Goal: Task Accomplishment & Management: Manage account settings

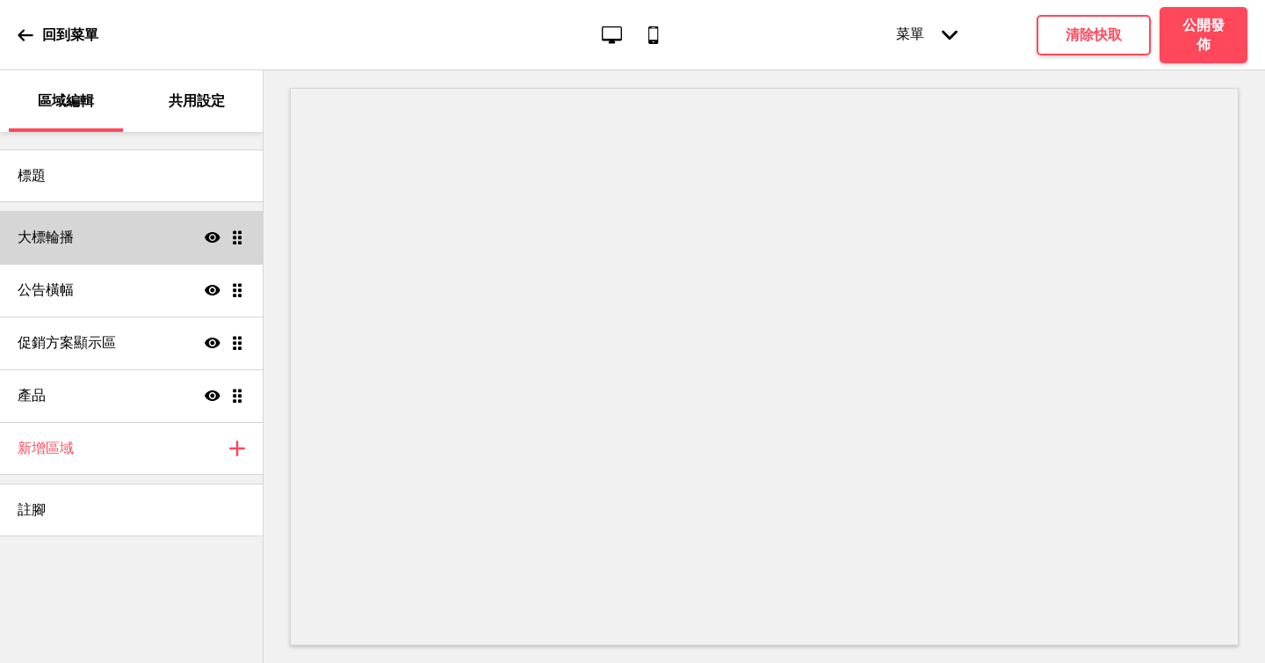
click at [163, 227] on div "大標輪播 顯示 拖曳" at bounding box center [131, 237] width 263 height 53
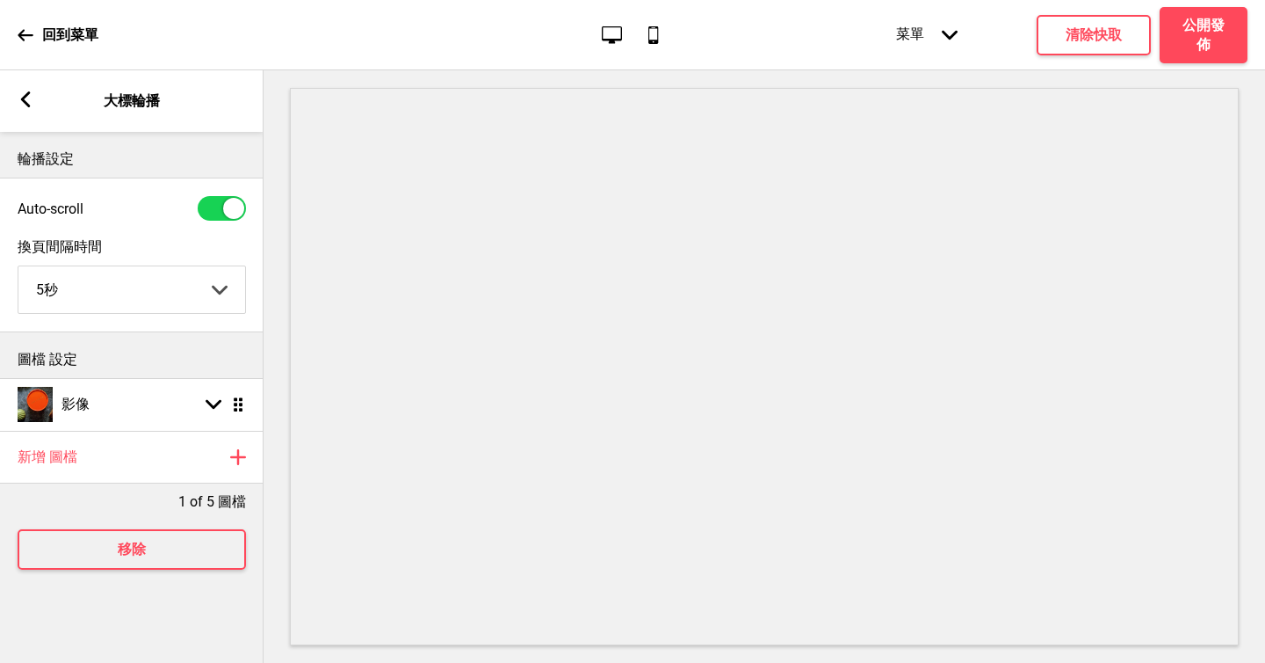
click at [22, 33] on icon at bounding box center [26, 35] width 16 height 16
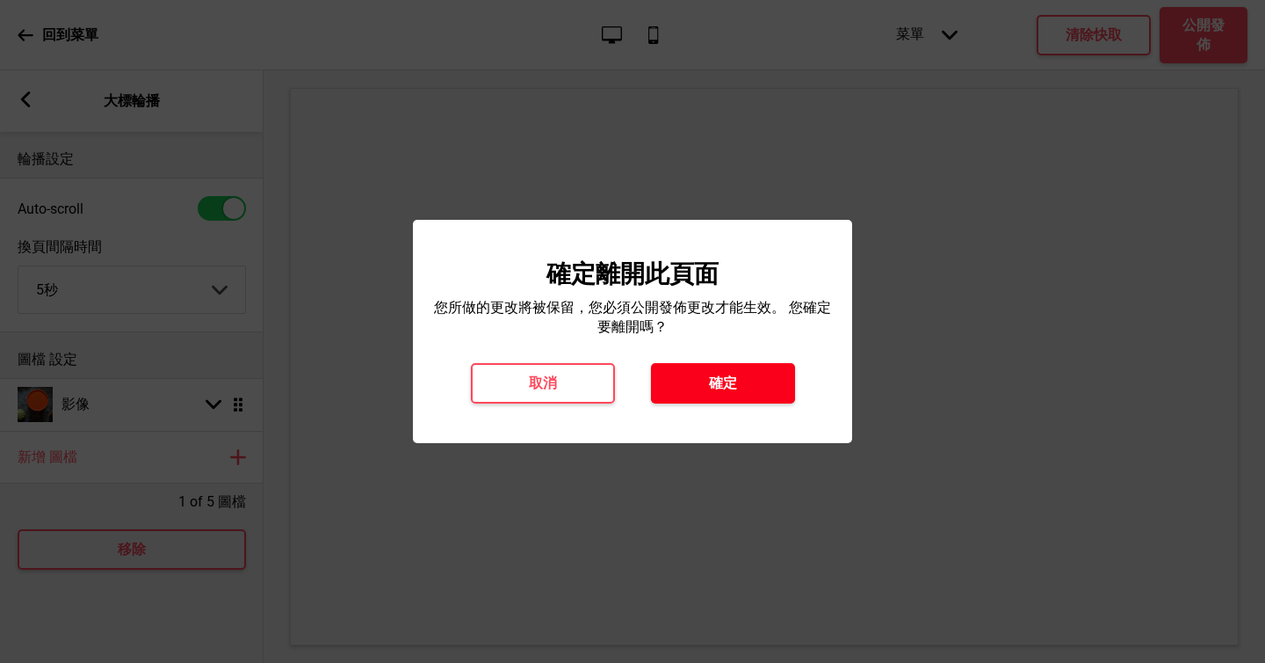
click at [689, 374] on button "確定" at bounding box center [723, 383] width 144 height 40
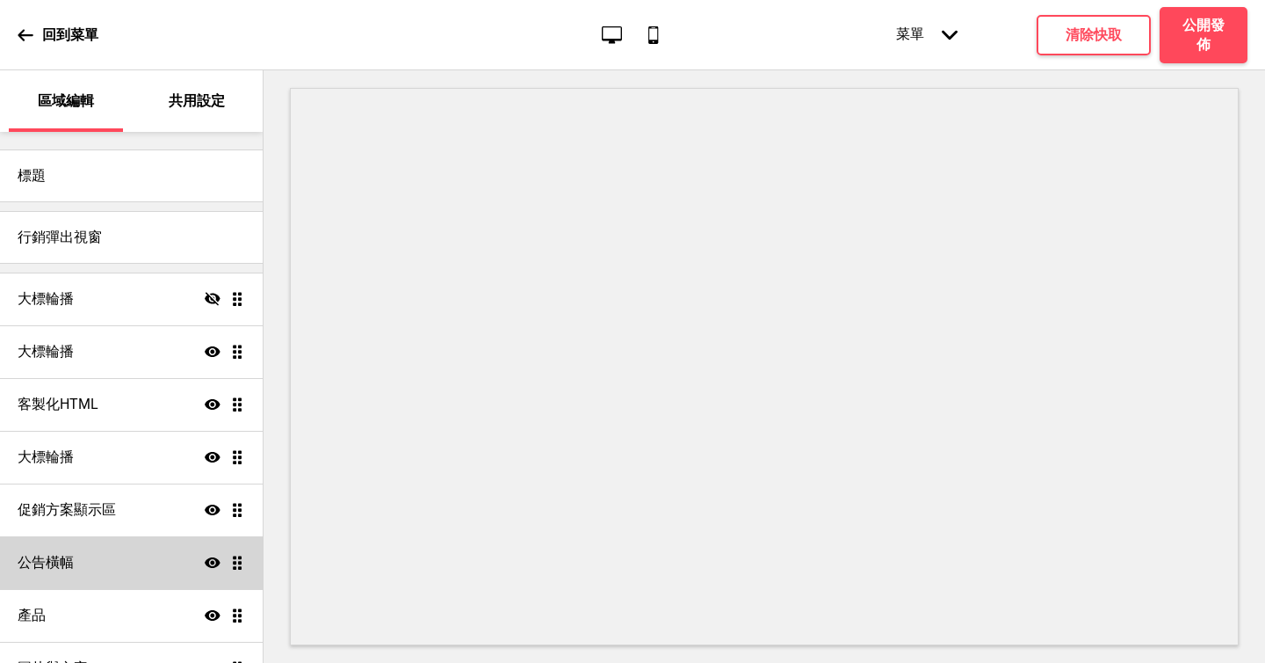
scroll to position [146, 0]
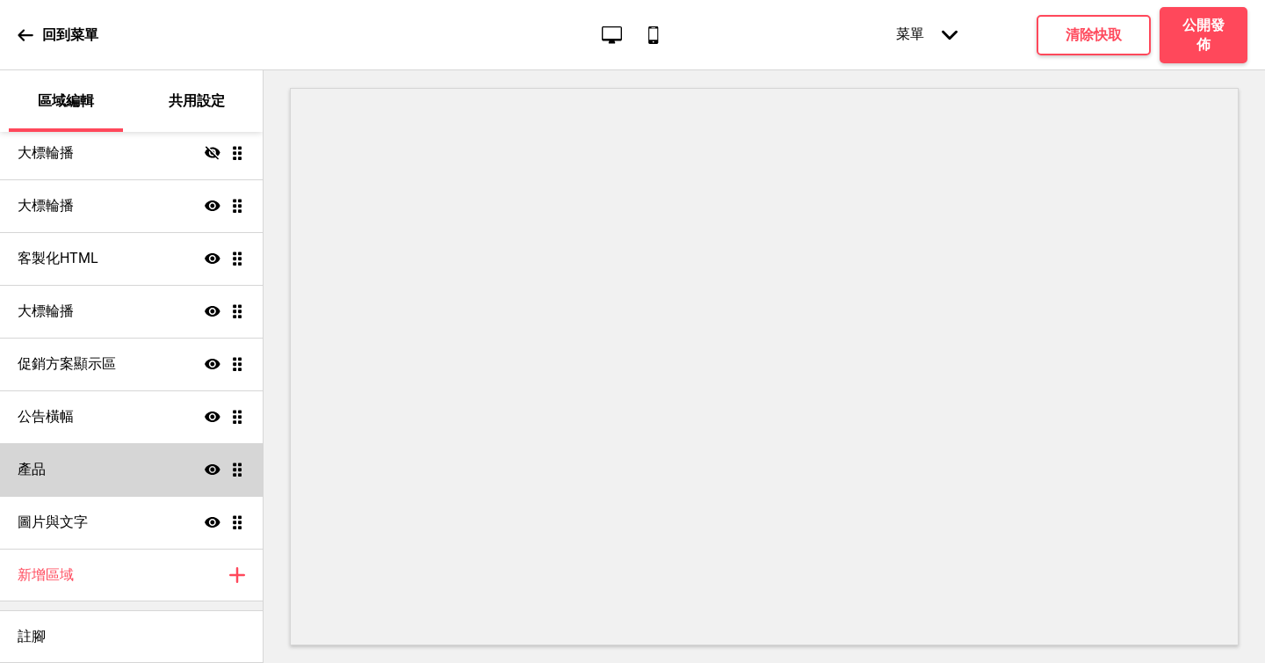
click at [71, 483] on div "產品 顯示 拖曳" at bounding box center [131, 469] width 263 height 53
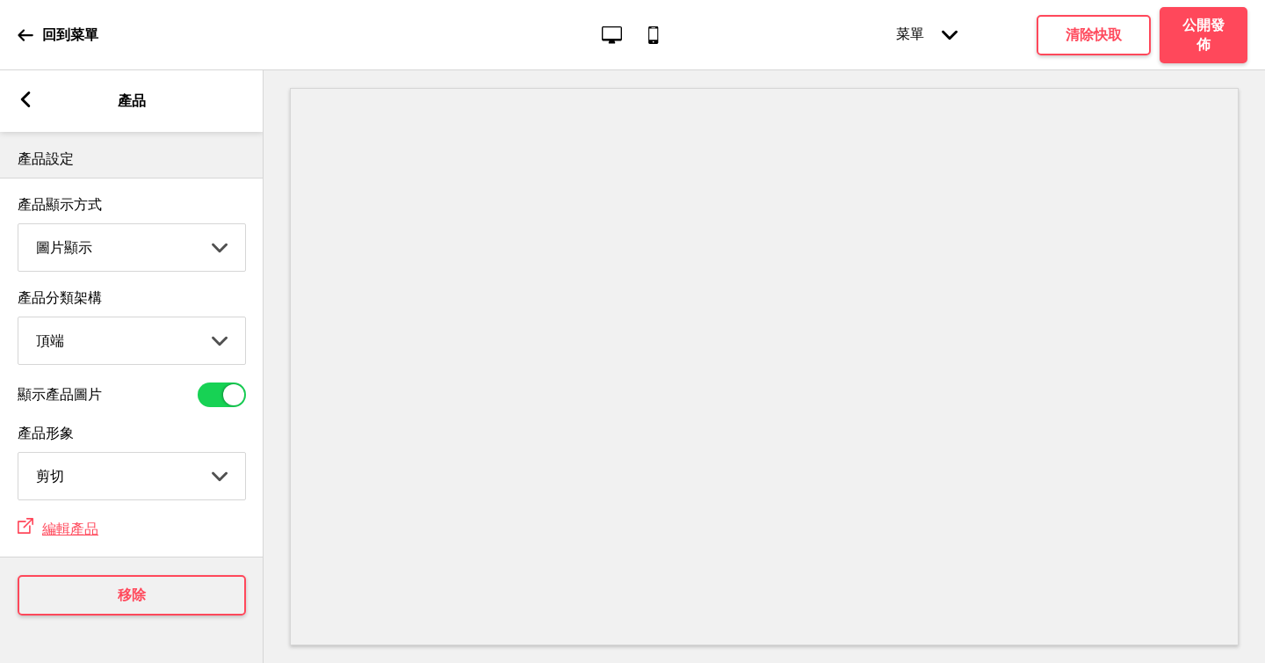
click at [62, 547] on div "外部鏈接 編輯產品" at bounding box center [132, 528] width 264 height 39
click at [33, 27] on icon at bounding box center [26, 35] width 16 height 16
